Goal: Information Seeking & Learning: Learn about a topic

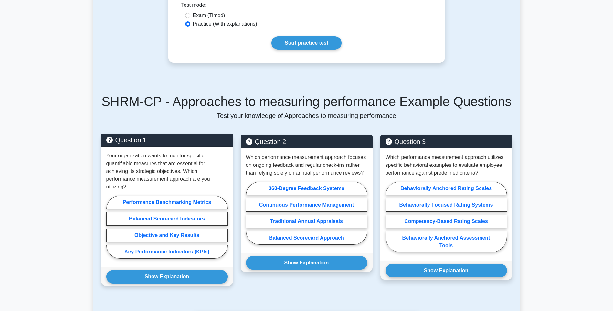
drag, startPoint x: 142, startPoint y: 237, endPoint x: 154, endPoint y: 248, distance: 16.0
click at [146, 245] on label "Key Performance Indicators (KPIs)" at bounding box center [166, 252] width 121 height 14
click at [110, 231] on input "Key Performance Indicators (KPIs)" at bounding box center [108, 229] width 4 height 4
radio input "true"
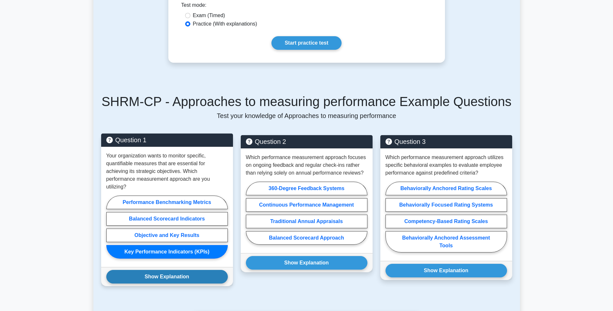
click at [164, 270] on button "Show Explanation" at bounding box center [166, 277] width 121 height 14
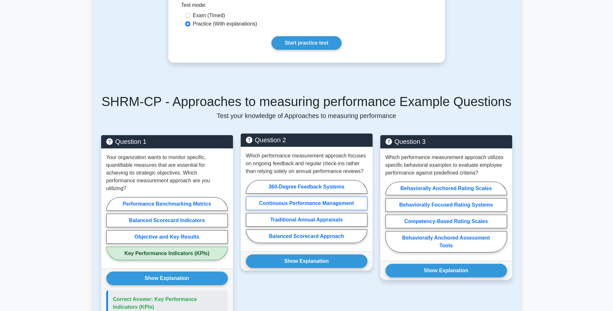
click at [331, 196] on label "Continuous Performance Management" at bounding box center [306, 203] width 121 height 14
click at [250, 211] on input "Continuous Performance Management" at bounding box center [248, 213] width 4 height 4
radio input "true"
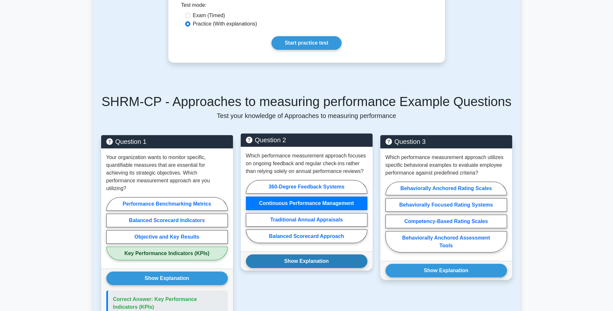
click at [337, 260] on button "Show Explanation" at bounding box center [306, 261] width 121 height 14
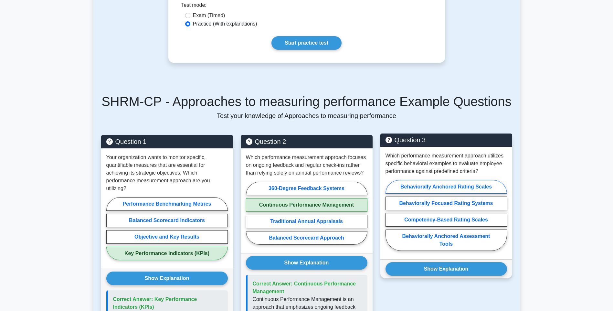
drag, startPoint x: 485, startPoint y: 181, endPoint x: 477, endPoint y: 196, distance: 17.3
click at [485, 181] on label "Behaviorally Anchored Rating Scales" at bounding box center [445, 187] width 121 height 14
click at [390, 215] on input "Behaviorally Anchored Rating Scales" at bounding box center [387, 217] width 4 height 4
radio input "true"
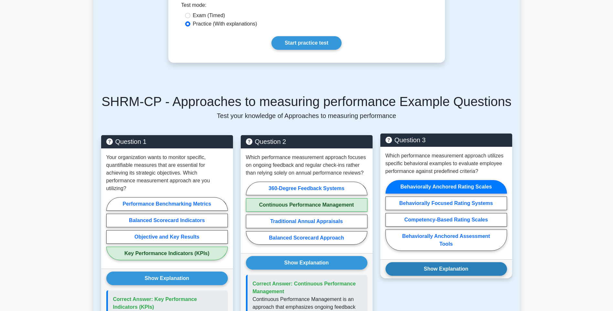
click at [440, 262] on button "Show Explanation" at bounding box center [445, 269] width 121 height 14
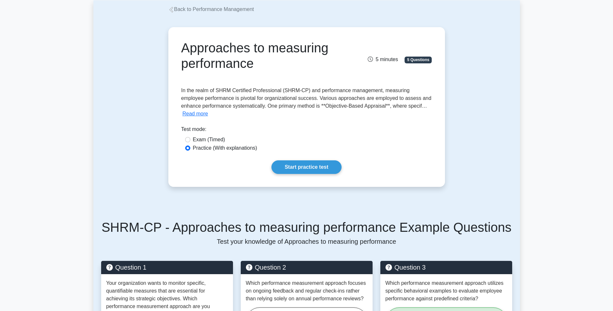
scroll to position [32, 0]
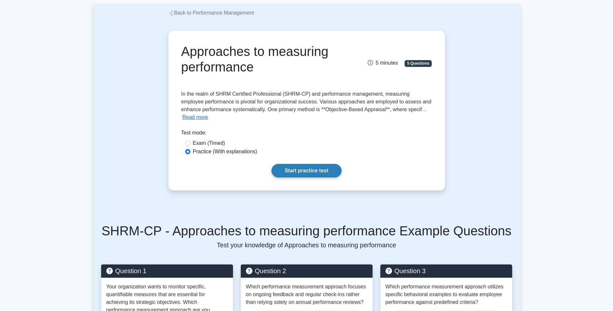
click at [328, 164] on link "Start practice test" at bounding box center [306, 171] width 70 height 14
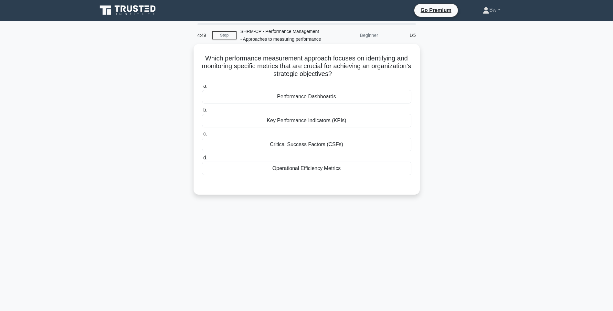
click at [351, 120] on div "Key Performance Indicators (KPIs)" at bounding box center [306, 121] width 209 height 14
click at [202, 112] on input "b. Key Performance Indicators (KPIs)" at bounding box center [202, 110] width 0 height 4
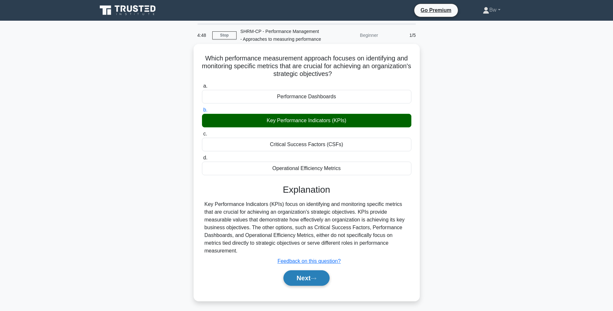
click at [310, 282] on button "Next" at bounding box center [306, 278] width 46 height 16
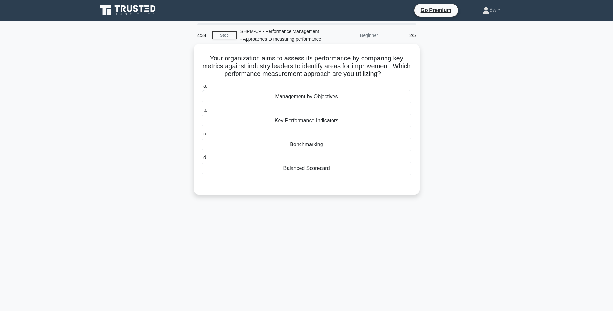
click at [343, 142] on div "Benchmarking" at bounding box center [306, 145] width 209 height 14
click at [202, 136] on input "c. Benchmarking" at bounding box center [202, 134] width 0 height 4
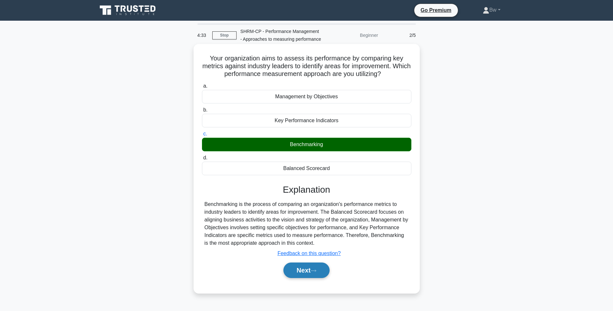
click at [297, 268] on button "Next" at bounding box center [306, 270] width 46 height 16
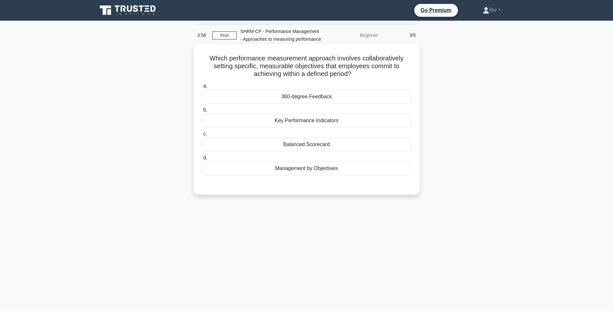
click at [382, 93] on div "360-degree Feedback" at bounding box center [306, 97] width 209 height 14
click at [202, 88] on input "a. 360-degree Feedback" at bounding box center [202, 86] width 0 height 4
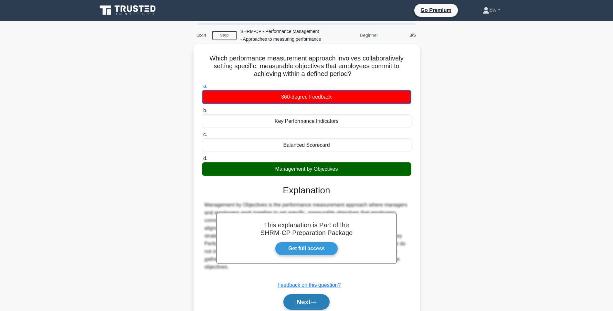
drag, startPoint x: 312, startPoint y: 306, endPoint x: 307, endPoint y: 306, distance: 5.5
click at [311, 306] on button "Next" at bounding box center [306, 302] width 46 height 16
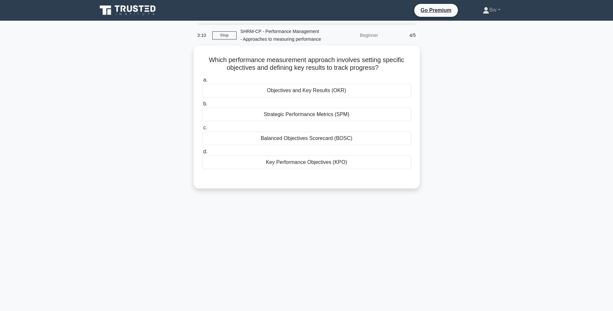
click at [110, 155] on div "Which performance measurement approach involves setting specific objectives and…" at bounding box center [306, 121] width 426 height 151
click at [355, 161] on div "Key Performance Objectives (KPO)" at bounding box center [306, 161] width 209 height 14
click at [202, 152] on input "d. Key Performance Objectives (KPO)" at bounding box center [202, 150] width 0 height 4
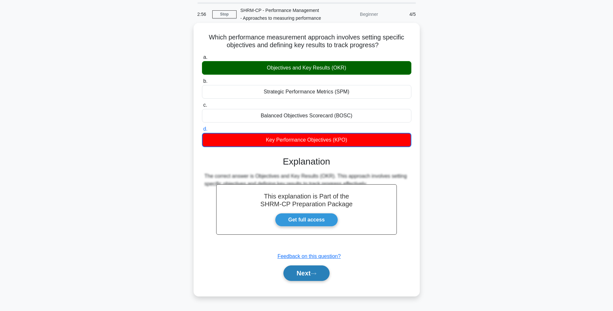
scroll to position [38, 0]
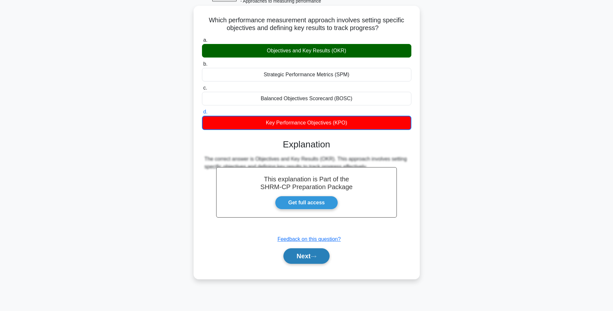
drag, startPoint x: 308, startPoint y: 260, endPoint x: 310, endPoint y: 258, distance: 3.7
click at [310, 259] on button "Next" at bounding box center [306, 256] width 46 height 16
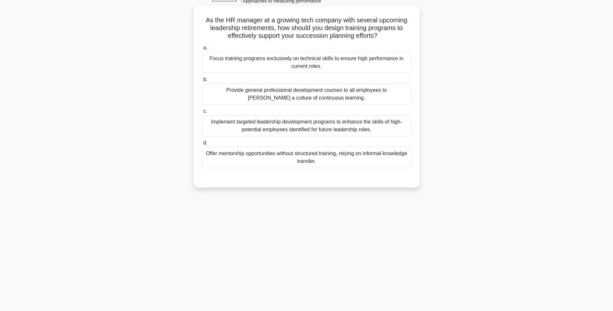
click at [318, 128] on div "Implement targeted leadership development programs to enhance the skills of hig…" at bounding box center [306, 125] width 209 height 21
click at [202, 113] on input "c. Implement targeted leadership development programs to enhance the skills of …" at bounding box center [202, 111] width 0 height 4
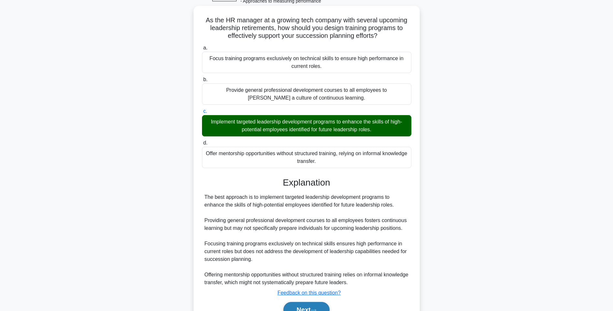
click at [308, 306] on button "Next" at bounding box center [306, 310] width 46 height 16
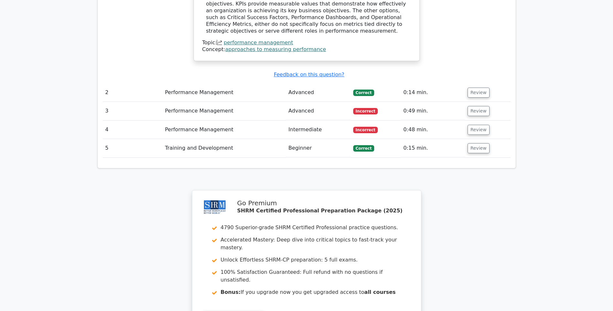
scroll to position [788, 0]
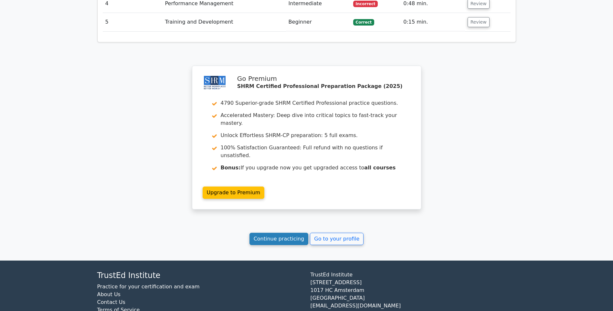
click at [302, 233] on link "Continue practicing" at bounding box center [278, 239] width 59 height 12
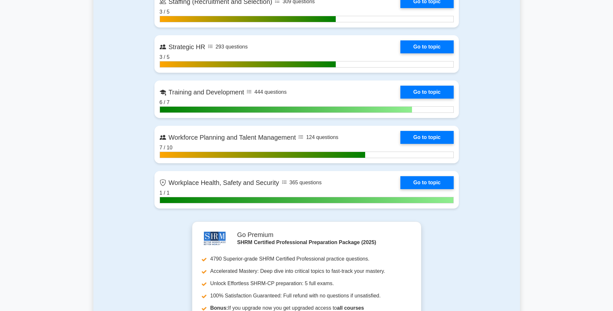
scroll to position [937, 0]
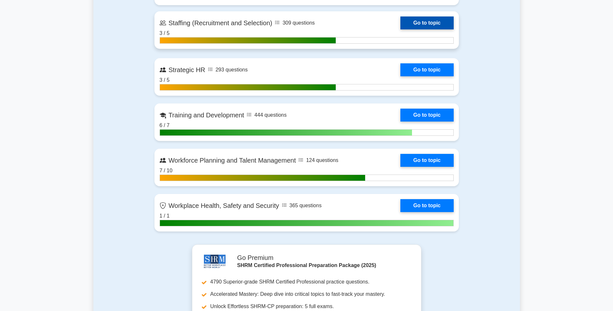
click at [442, 24] on link "Go to topic" at bounding box center [426, 22] width 53 height 13
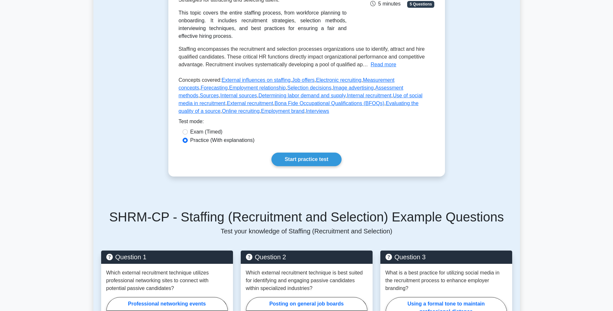
scroll to position [162, 0]
